Goal: Navigation & Orientation: Find specific page/section

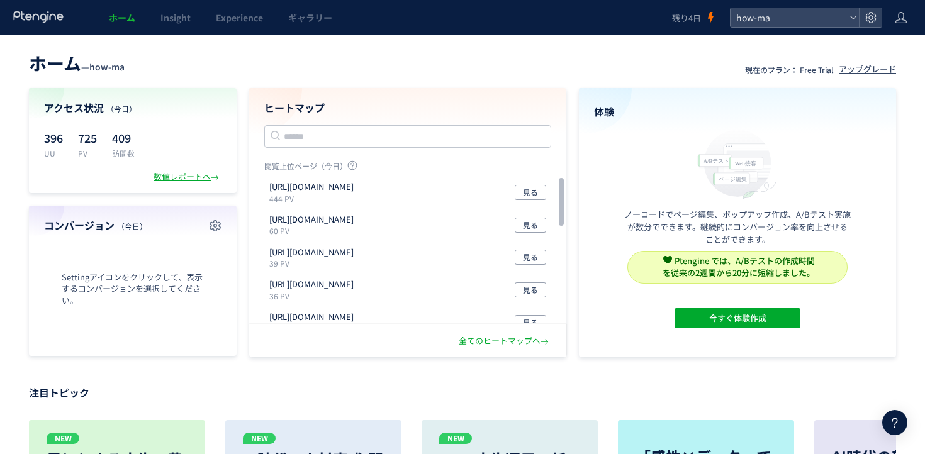
click at [422, 116] on div "ヒートマップ 閲覧上位ページ（今日） https://how-ma.com/lp2 444 PV 見る https://how-ma.com/users/si…" at bounding box center [407, 206] width 317 height 237
click at [171, 24] on link "Insight" at bounding box center [175, 17] width 55 height 35
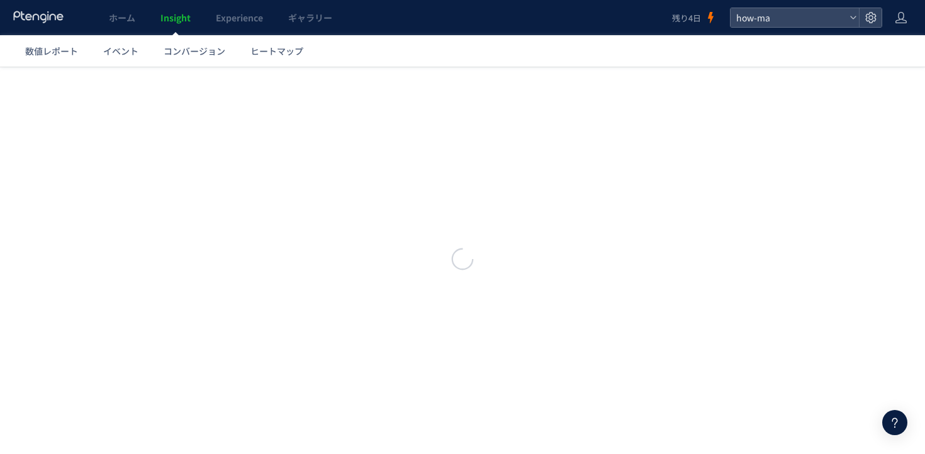
click at [890, 15] on header "ホーム Insight Experience ギャラリー 残り4日 how-ma" at bounding box center [462, 17] width 925 height 35
click at [865, 15] on icon at bounding box center [871, 17] width 13 height 13
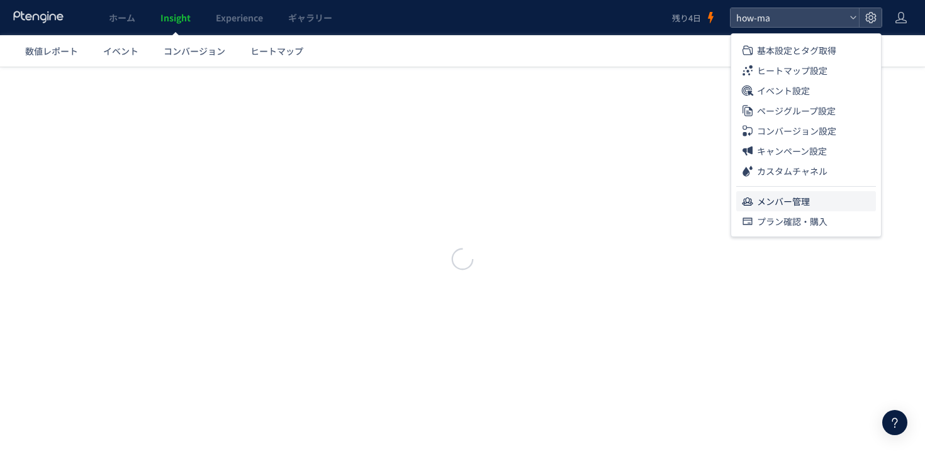
click at [828, 196] on li "メンバー管理" at bounding box center [806, 201] width 140 height 20
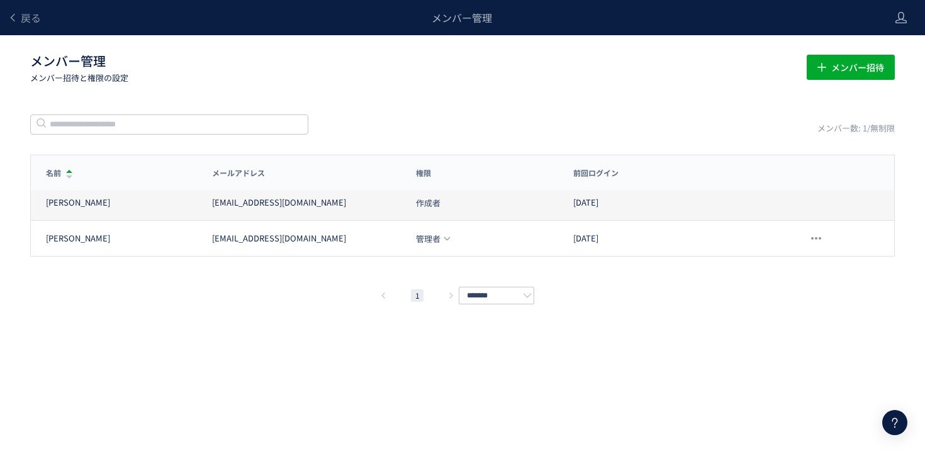
drag, startPoint x: 405, startPoint y: 200, endPoint x: 488, endPoint y: 200, distance: 82.4
click at [488, 200] on div "作成者" at bounding box center [479, 203] width 157 height 13
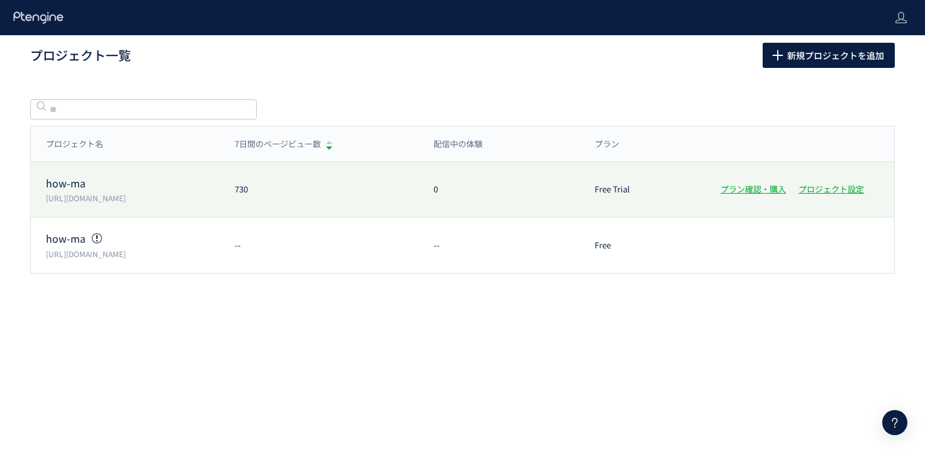
click at [412, 195] on div "730" at bounding box center [319, 190] width 199 height 12
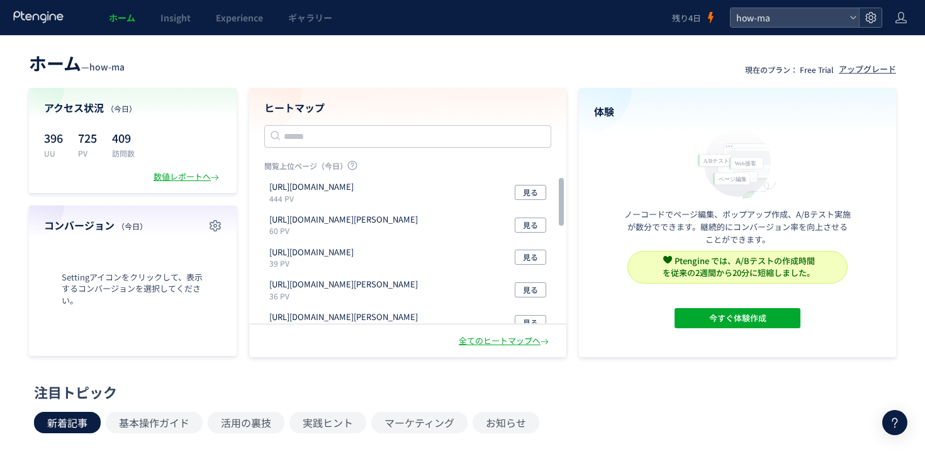
click at [870, 19] on icon at bounding box center [871, 17] width 13 height 13
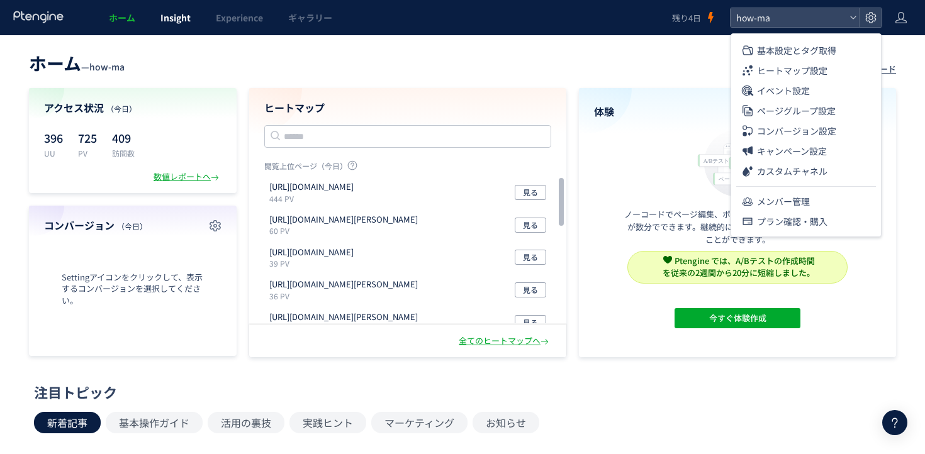
click at [176, 31] on link "Insight" at bounding box center [175, 17] width 55 height 35
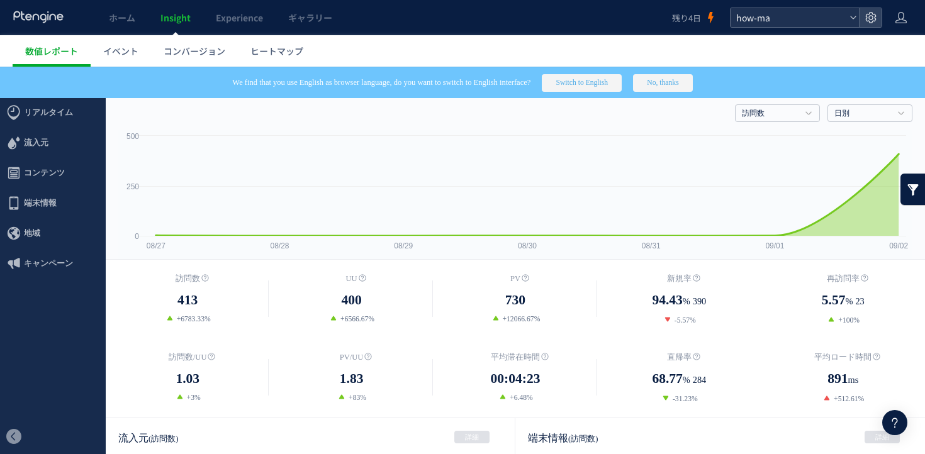
click at [844, 9] on div "how-ma" at bounding box center [795, 17] width 128 height 19
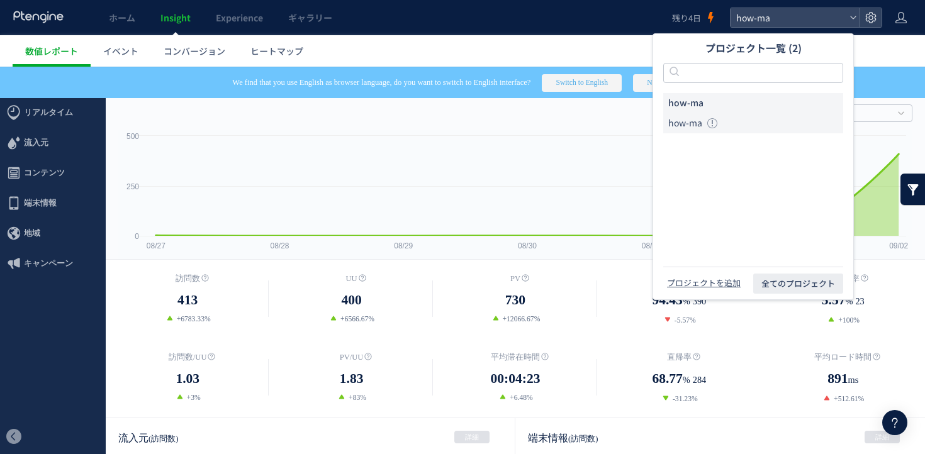
click at [783, 127] on li "how-ma" at bounding box center [753, 123] width 180 height 20
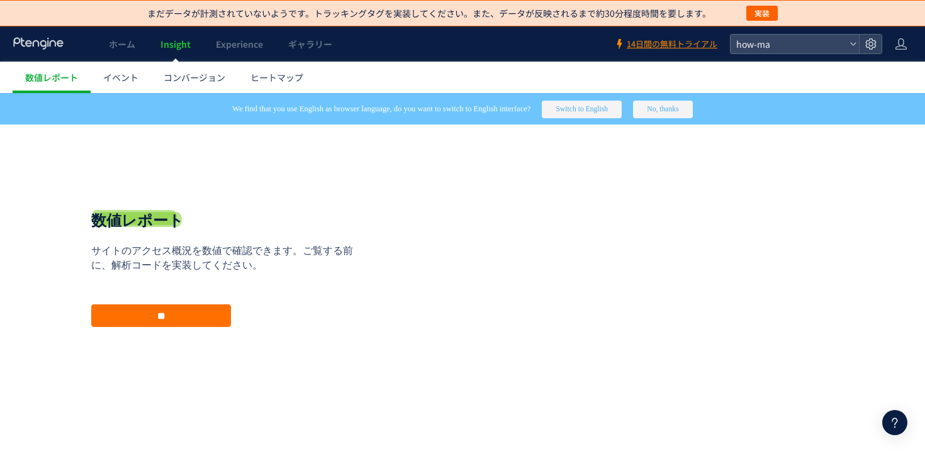
scroll to position [10, 0]
